Goal: Find specific page/section: Find specific page/section

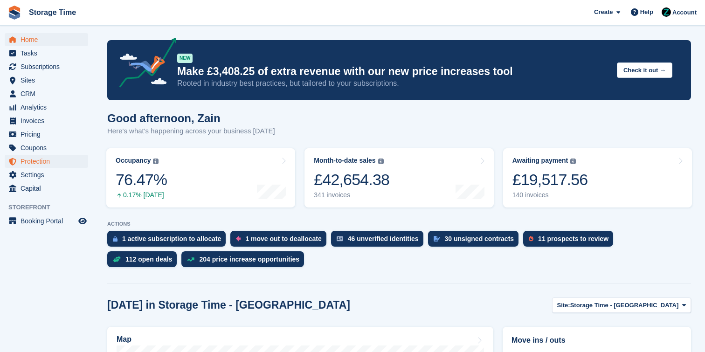
click at [47, 166] on span "Protection" at bounding box center [49, 161] width 56 height 13
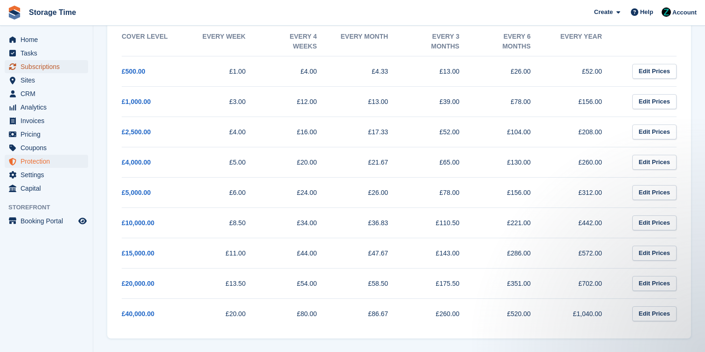
click at [58, 66] on span "Subscriptions" at bounding box center [49, 66] width 56 height 13
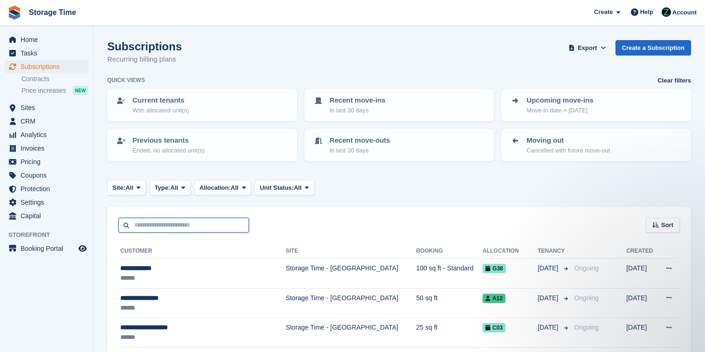
click at [165, 228] on input "text" at bounding box center [184, 225] width 131 height 15
